Goal: Go to known website: Access a specific website the user already knows

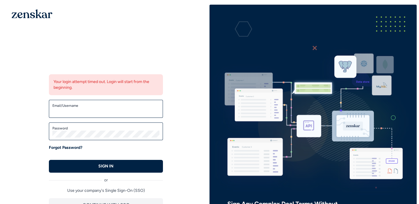
type input "**********"
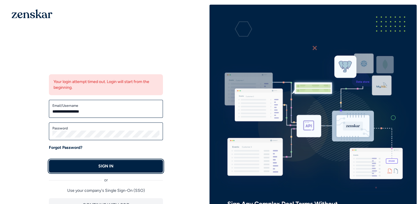
click at [85, 172] on button "SIGN IN" at bounding box center [106, 166] width 114 height 13
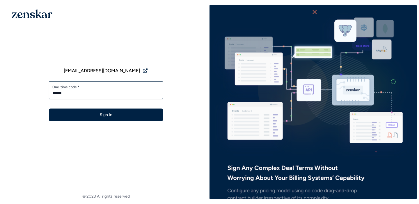
type input "******"
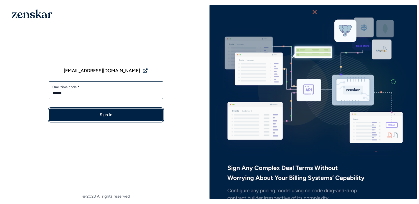
click at [138, 109] on button "Sign In" at bounding box center [106, 115] width 114 height 13
